Goal: Task Accomplishment & Management: Manage account settings

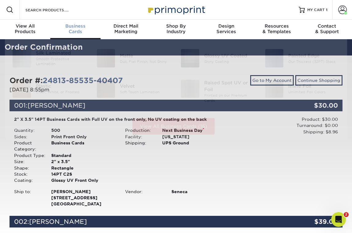
click at [75, 29] on div "Business Cards" at bounding box center [75, 28] width 50 height 11
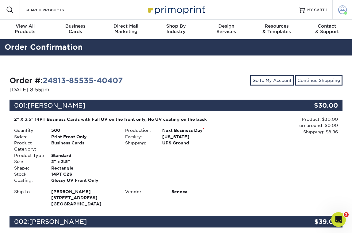
click at [343, 11] on span at bounding box center [342, 10] width 9 height 9
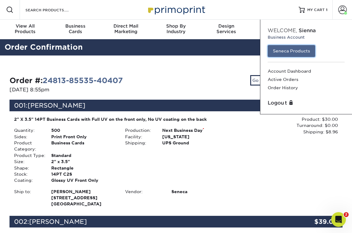
click at [273, 50] on link "Seneca Products" at bounding box center [292, 51] width 48 height 12
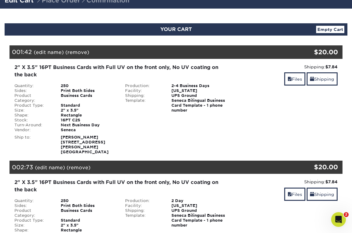
scroll to position [44, 0]
